Goal: Task Accomplishment & Management: Manage account settings

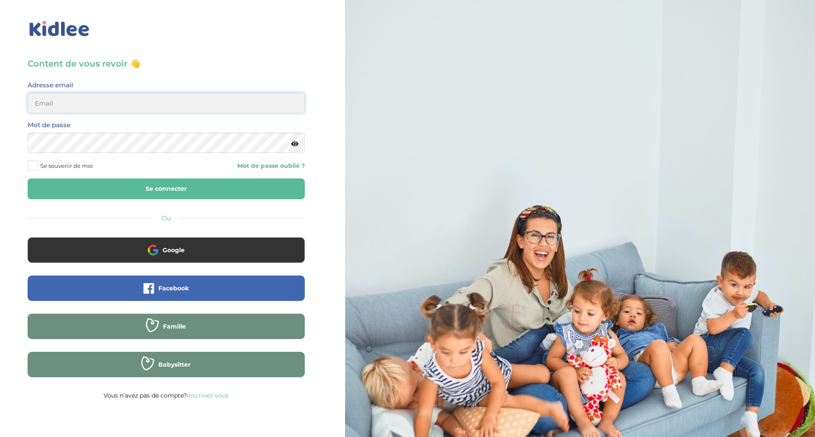
click at [133, 101] on input "email" at bounding box center [166, 103] width 277 height 20
type input "sonia_askri@yahoo.fr"
click at [28, 179] on button "Se connecter" at bounding box center [166, 189] width 277 height 21
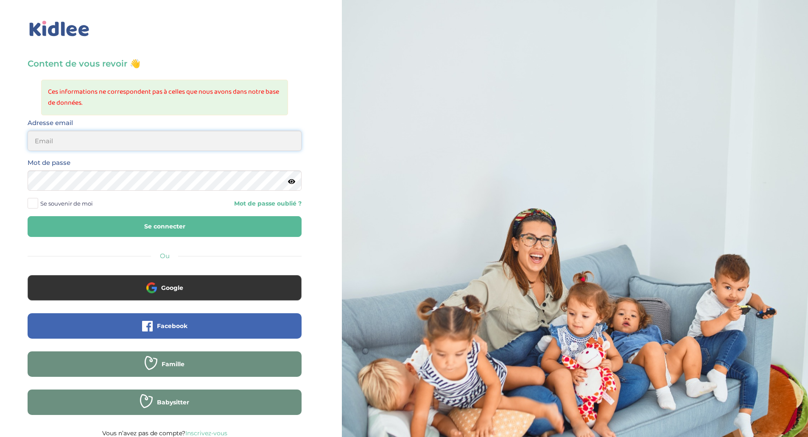
drag, startPoint x: 0, startPoint y: 0, endPoint x: 104, endPoint y: 147, distance: 179.9
click at [104, 147] on input "email" at bounding box center [165, 141] width 274 height 20
type input "sonia_askri@yahoo.fr"
click at [28, 216] on button "Se connecter" at bounding box center [165, 226] width 274 height 21
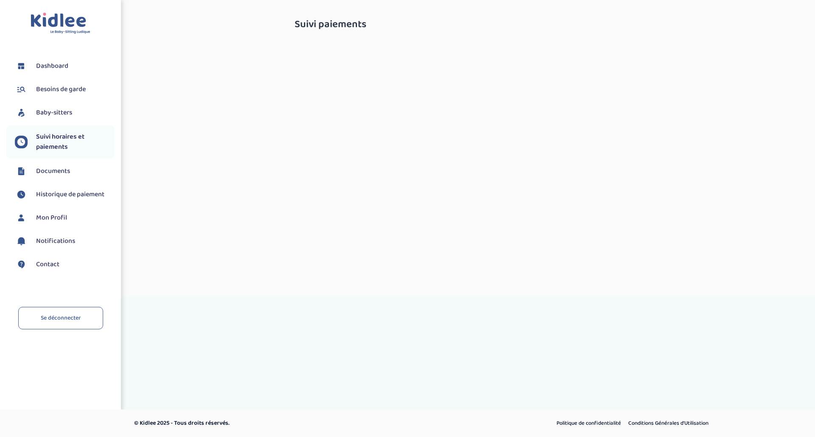
select select "octobre 2025"
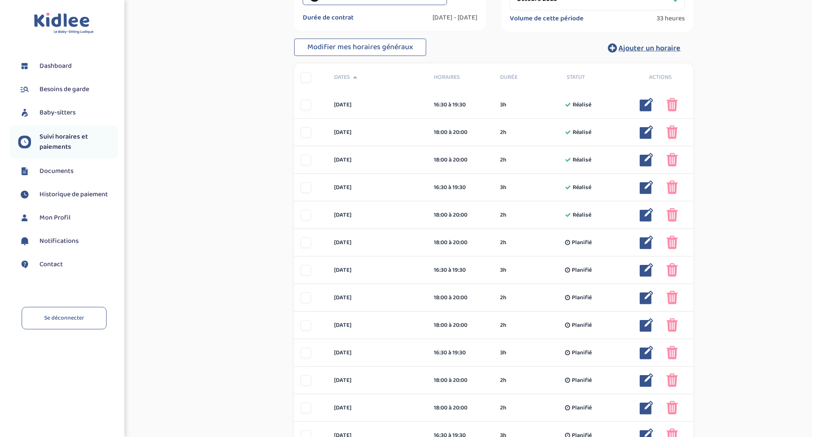
scroll to position [140, 0]
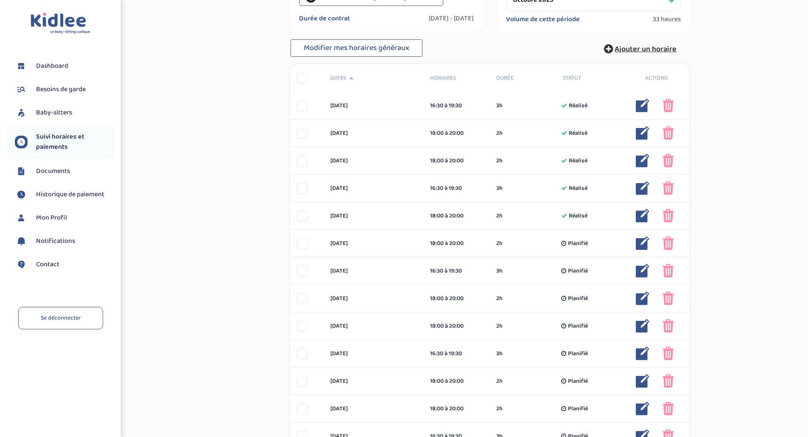
click at [662, 45] on span "Ajouter un horaire" at bounding box center [646, 49] width 62 height 12
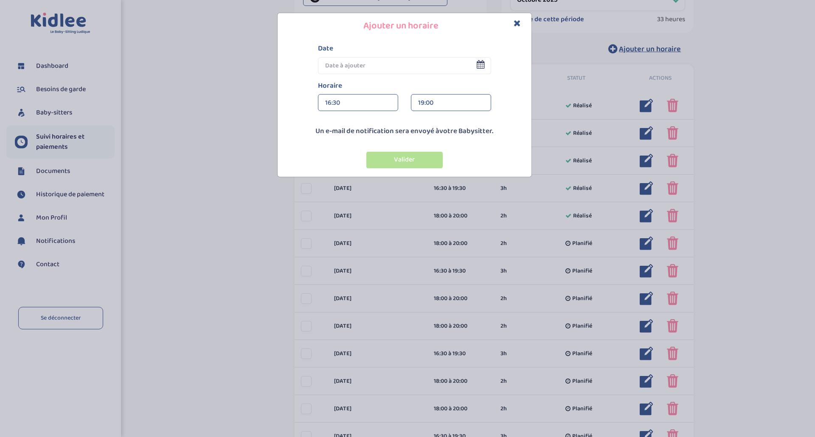
click at [348, 72] on input "text" at bounding box center [404, 65] width 173 height 17
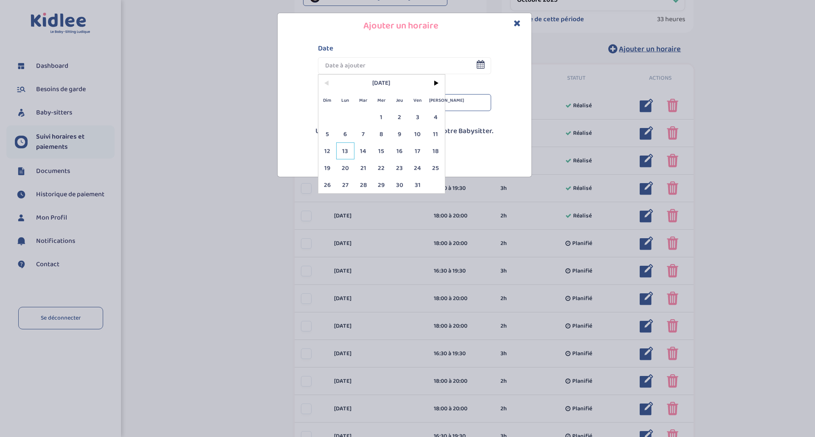
click at [345, 152] on span "13" at bounding box center [345, 151] width 18 height 17
type input "[DATE]"
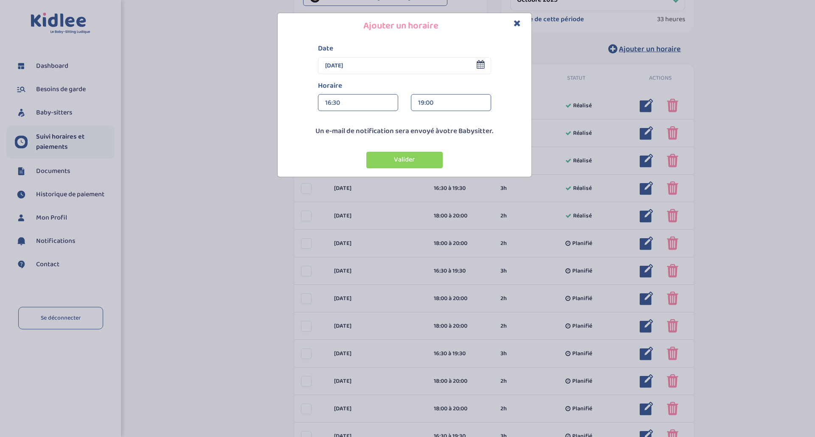
click at [363, 103] on div "16:30" at bounding box center [358, 103] width 66 height 17
click at [332, 102] on div "16:30" at bounding box center [358, 103] width 66 height 17
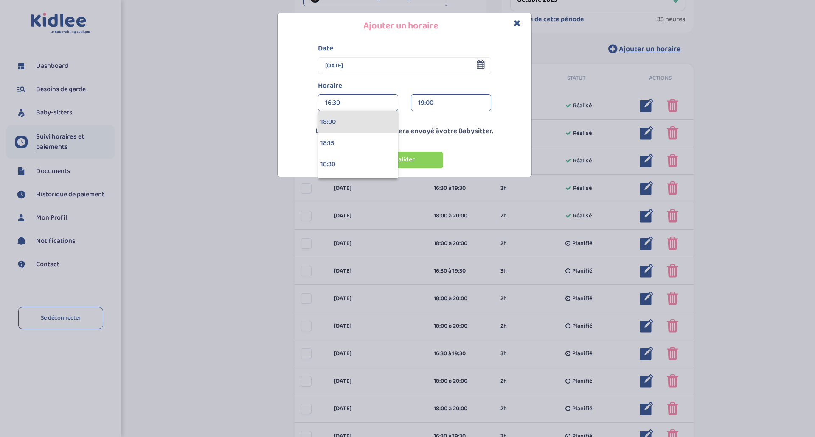
click at [343, 125] on div "18:00" at bounding box center [357, 122] width 79 height 21
click at [432, 100] on div "19:00" at bounding box center [451, 103] width 66 height 17
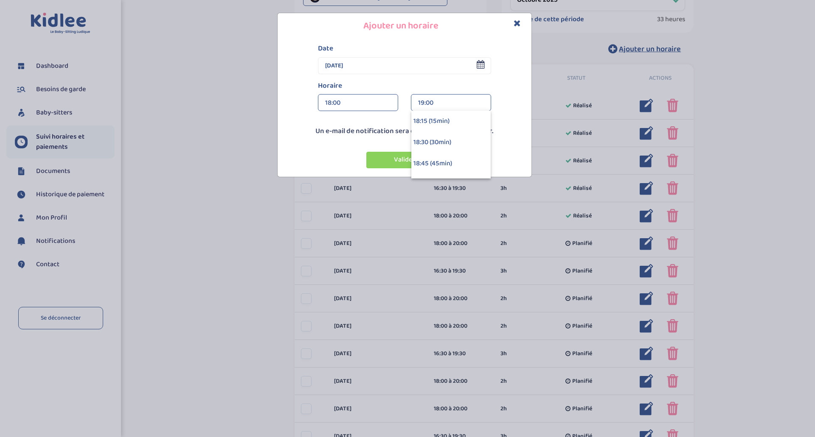
click at [442, 107] on div "19:00" at bounding box center [451, 103] width 66 height 17
click at [443, 125] on div "21:00 (3h)" at bounding box center [450, 117] width 79 height 21
click at [417, 156] on button "Valider" at bounding box center [404, 160] width 76 height 17
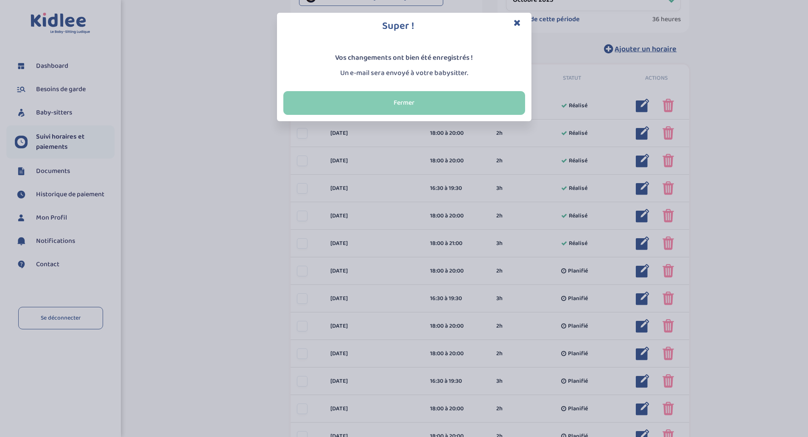
click at [422, 98] on button "Fermer" at bounding box center [404, 103] width 242 height 24
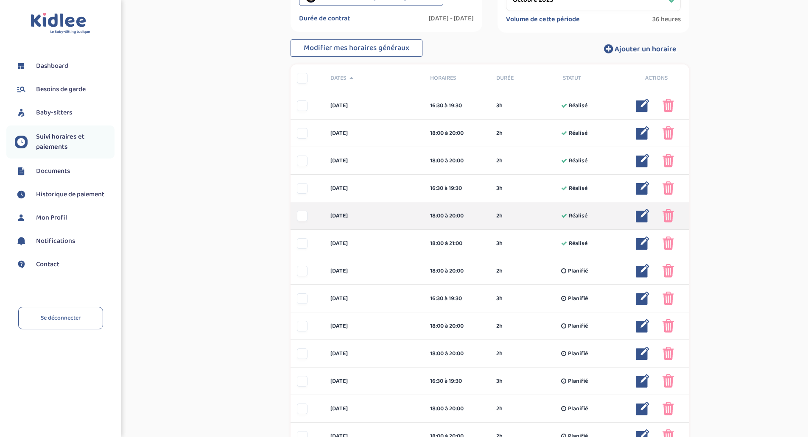
click at [645, 217] on img at bounding box center [643, 216] width 14 height 14
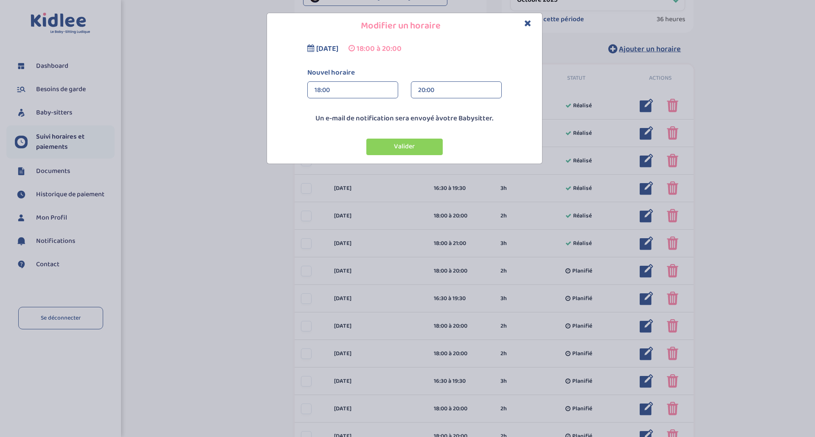
click at [350, 87] on div "18:00" at bounding box center [352, 90] width 76 height 17
click at [322, 91] on div "18:00" at bounding box center [352, 90] width 76 height 17
click at [419, 93] on div "20:00" at bounding box center [456, 90] width 76 height 17
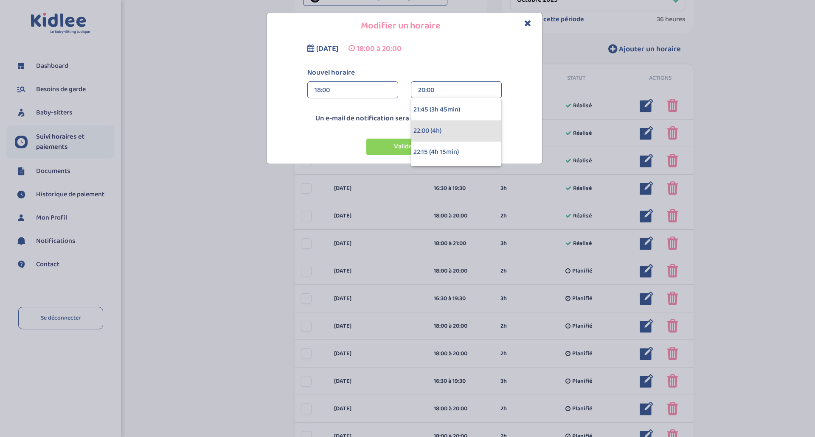
click at [443, 131] on div "22:00 (4h)" at bounding box center [456, 131] width 90 height 21
click at [421, 143] on button "Valider" at bounding box center [404, 147] width 76 height 17
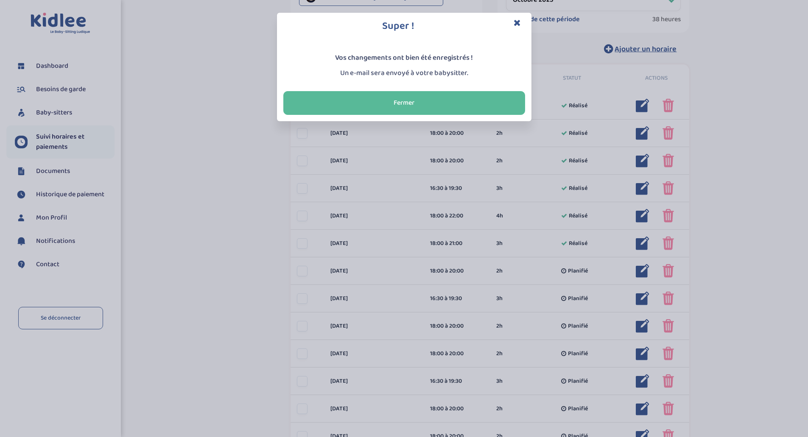
click at [517, 26] on icon "Close" at bounding box center [517, 22] width 7 height 9
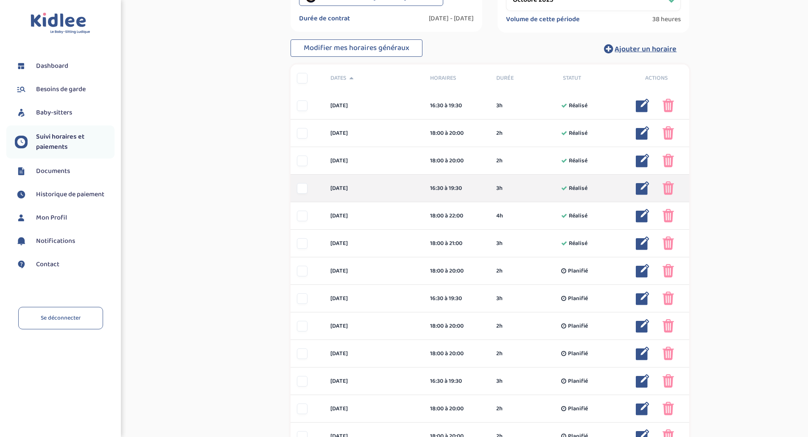
click at [640, 189] on img at bounding box center [643, 189] width 14 height 14
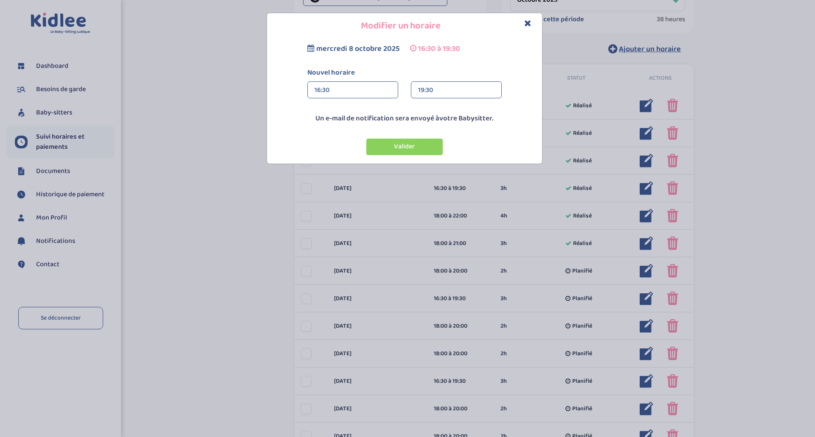
click at [338, 82] on div "16:30" at bounding box center [352, 90] width 76 height 17
click at [434, 94] on div "19:30" at bounding box center [456, 90] width 76 height 17
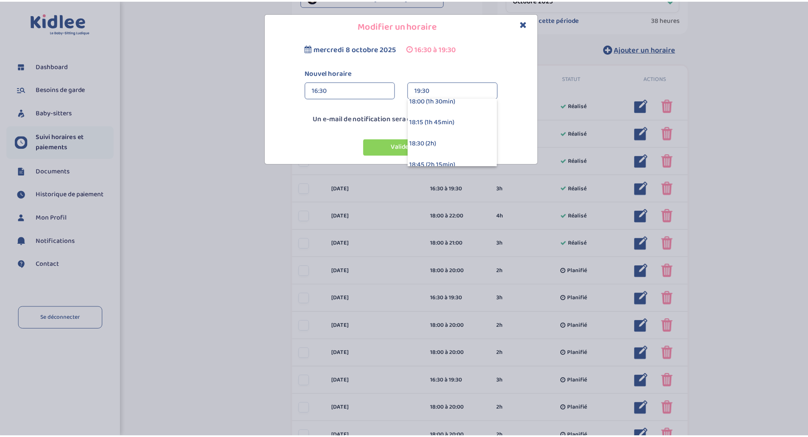
scroll to position [132, 0]
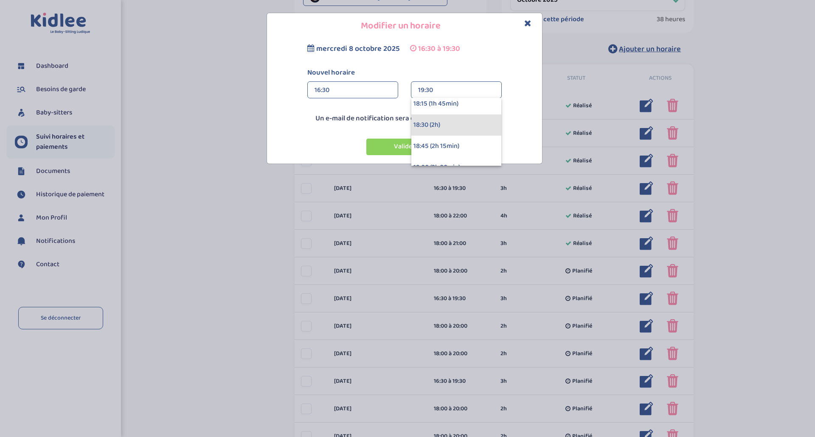
click at [443, 119] on div "18:30 (2h)" at bounding box center [456, 125] width 90 height 21
click at [412, 146] on button "Valider" at bounding box center [404, 147] width 76 height 17
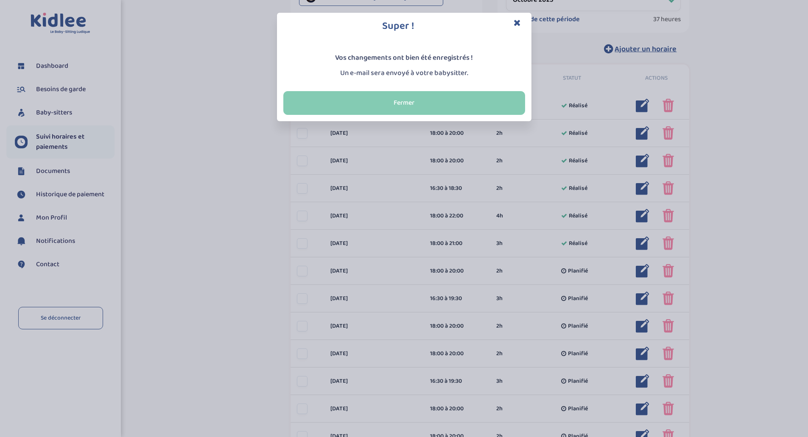
click at [437, 96] on button "Fermer" at bounding box center [404, 103] width 242 height 24
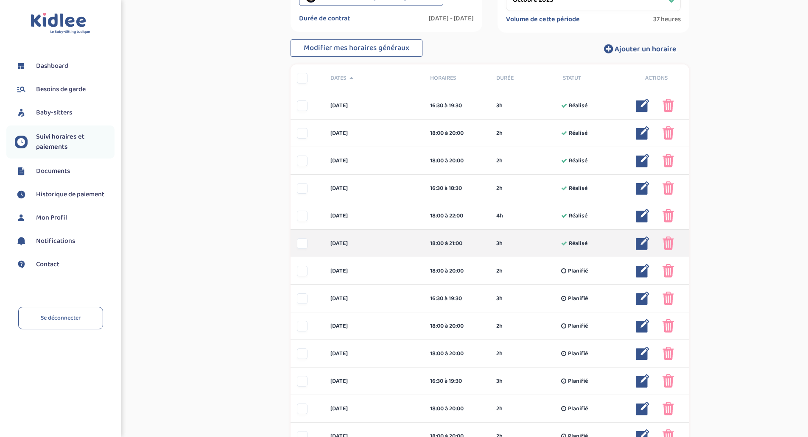
click at [490, 246] on div "18:00 à 21:00 3h Réalisé" at bounding box center [457, 243] width 67 height 9
